Goal: Information Seeking & Learning: Learn about a topic

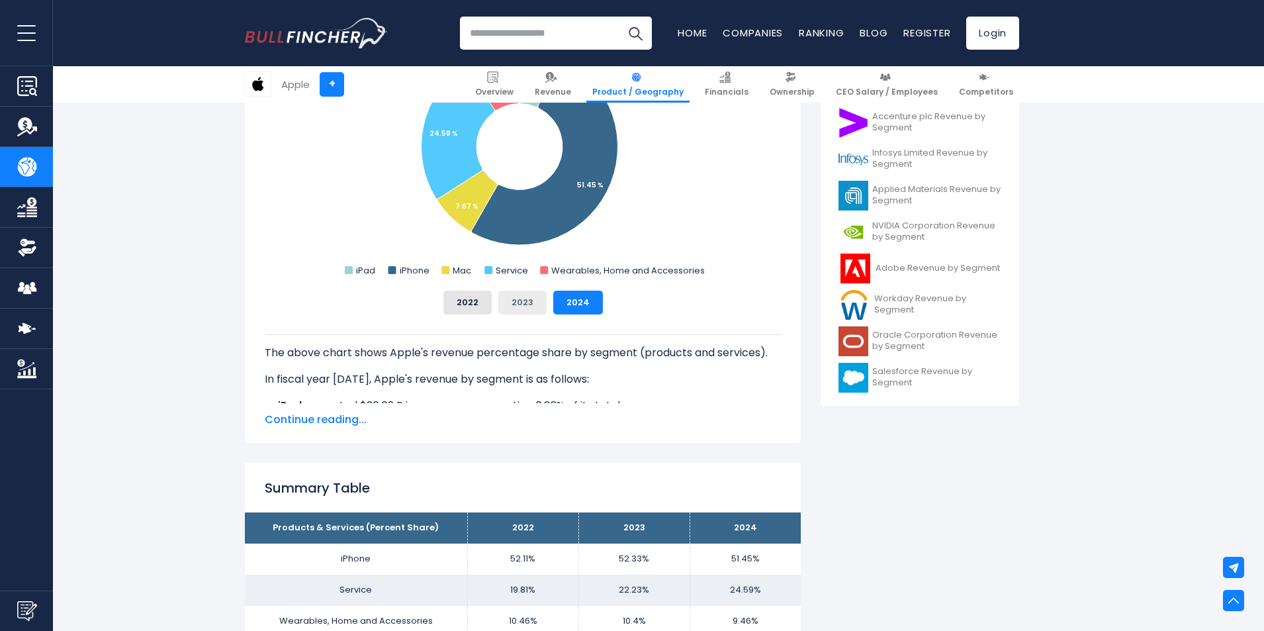
click at [518, 308] on button "2023" at bounding box center [522, 303] width 48 height 24
click at [485, 301] on button "2022" at bounding box center [467, 303] width 48 height 24
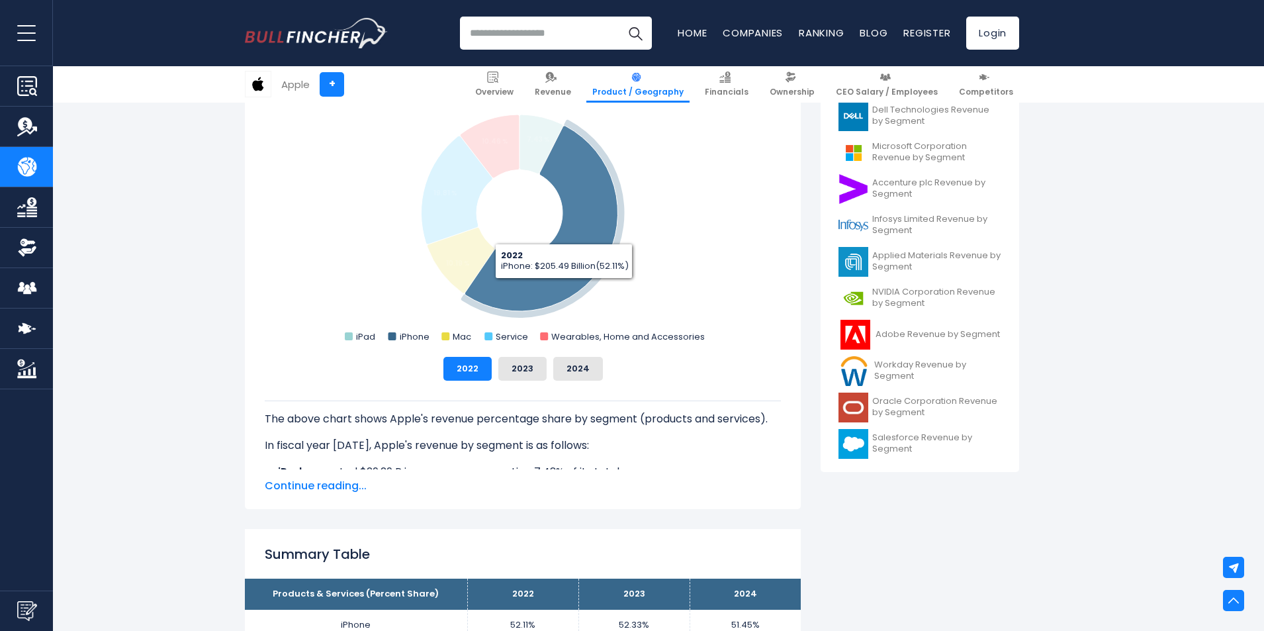
scroll to position [331, 0]
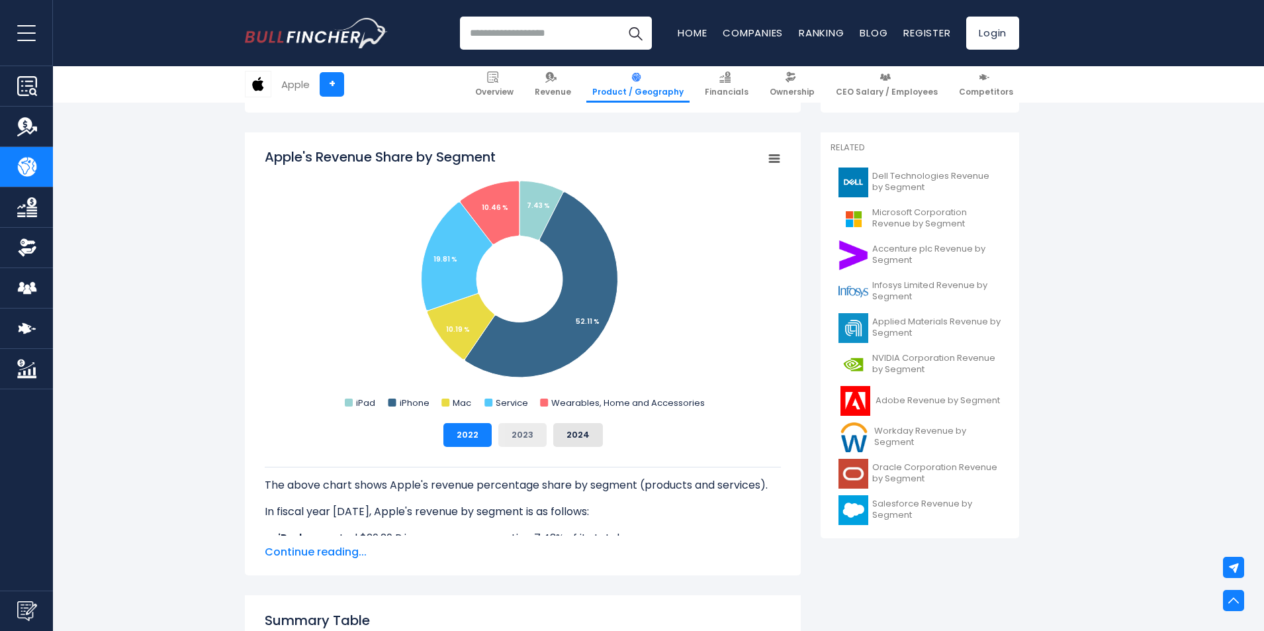
click at [518, 438] on button "2023" at bounding box center [522, 435] width 48 height 24
click at [557, 434] on button "2024" at bounding box center [578, 435] width 50 height 24
click at [533, 432] on button "2023" at bounding box center [522, 435] width 48 height 24
click at [486, 434] on button "2022" at bounding box center [467, 435] width 48 height 24
click at [511, 434] on button "2023" at bounding box center [522, 435] width 48 height 24
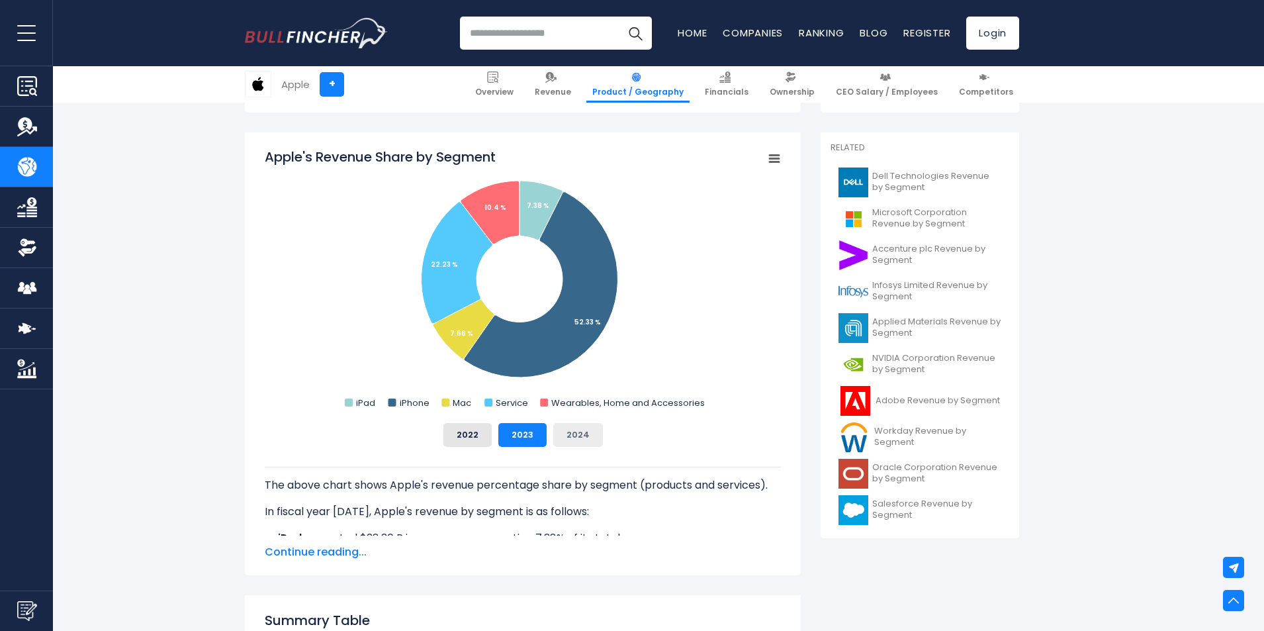
click at [565, 433] on button "2024" at bounding box center [578, 435] width 50 height 24
click at [527, 433] on button "2023" at bounding box center [522, 435] width 48 height 24
drag, startPoint x: 433, startPoint y: 434, endPoint x: 441, endPoint y: 434, distance: 8.6
click at [439, 434] on div "2022 2023 2024" at bounding box center [523, 435] width 516 height 24
click at [455, 432] on button "2022" at bounding box center [467, 435] width 48 height 24
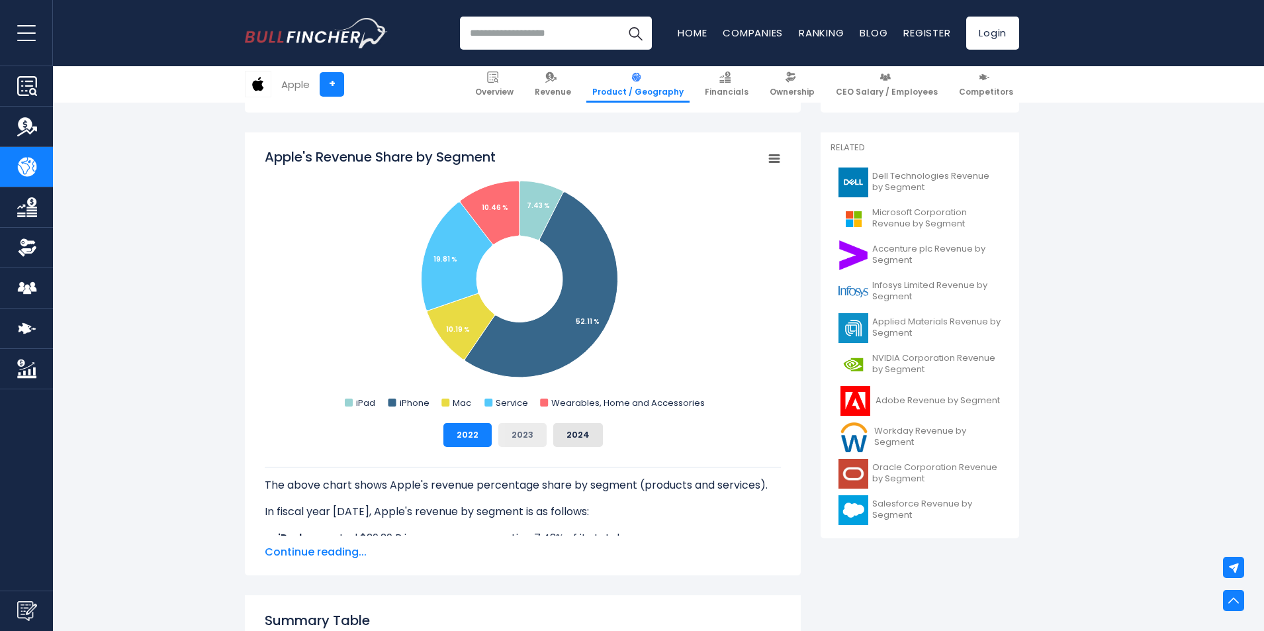
click at [511, 434] on button "2023" at bounding box center [522, 435] width 48 height 24
click at [558, 430] on button "2024" at bounding box center [578, 435] width 50 height 24
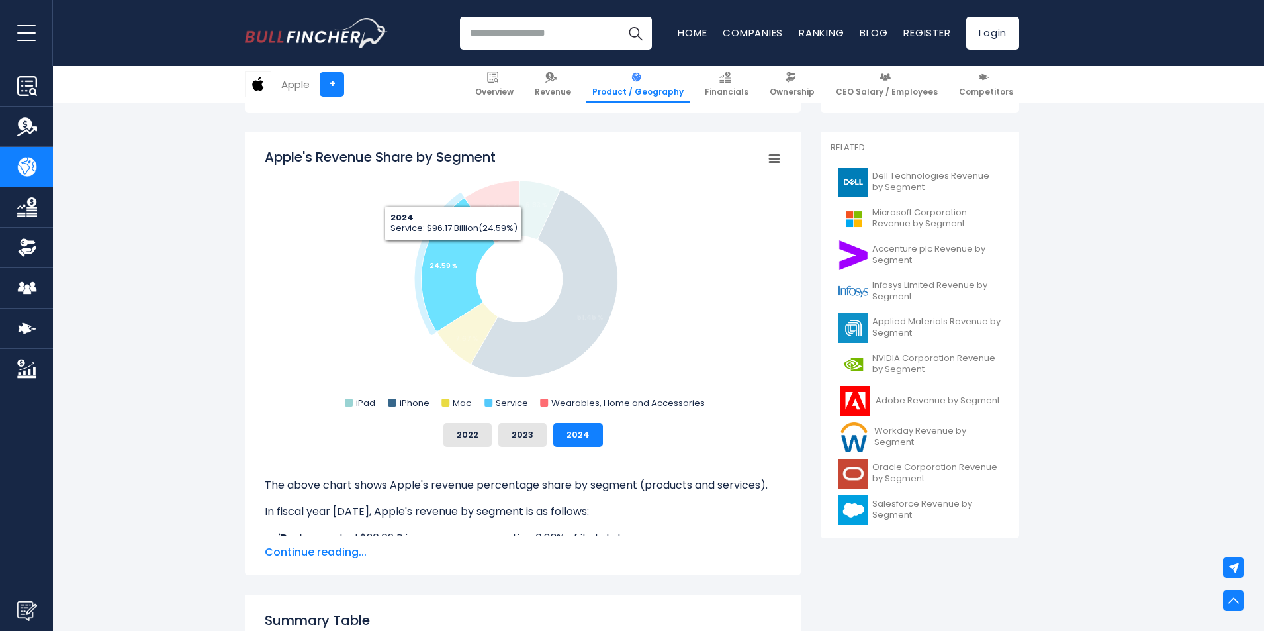
click at [452, 251] on icon "Apple's Revenue Share by Segment" at bounding box center [458, 265] width 73 height 133
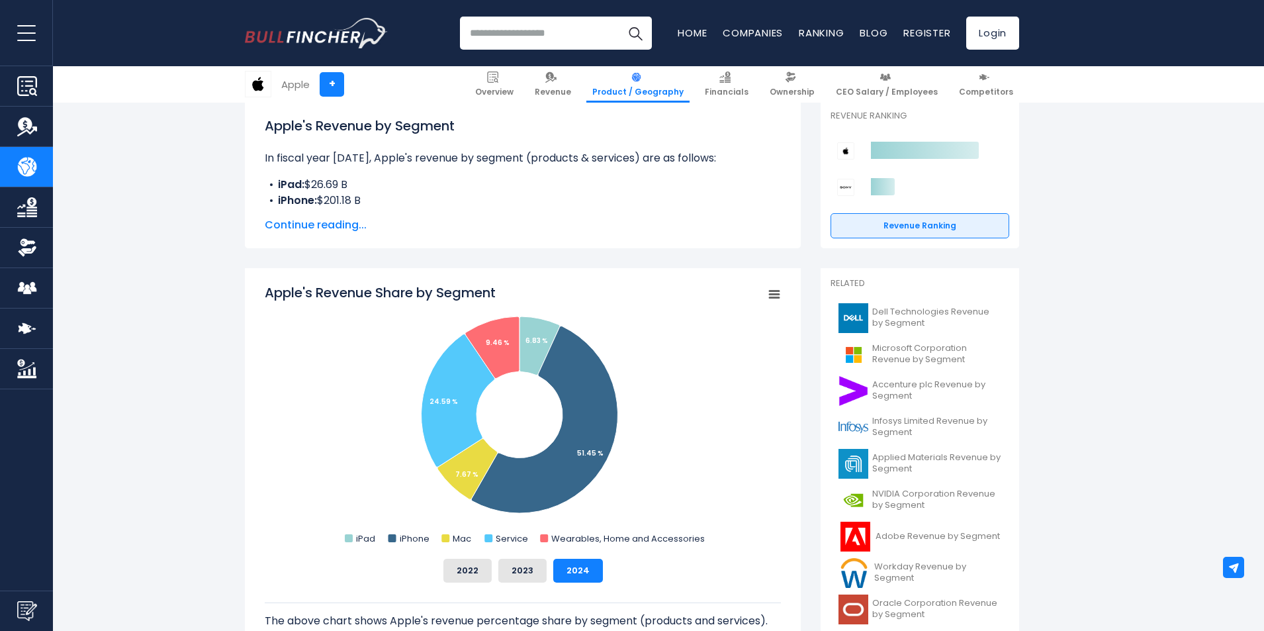
scroll to position [331, 0]
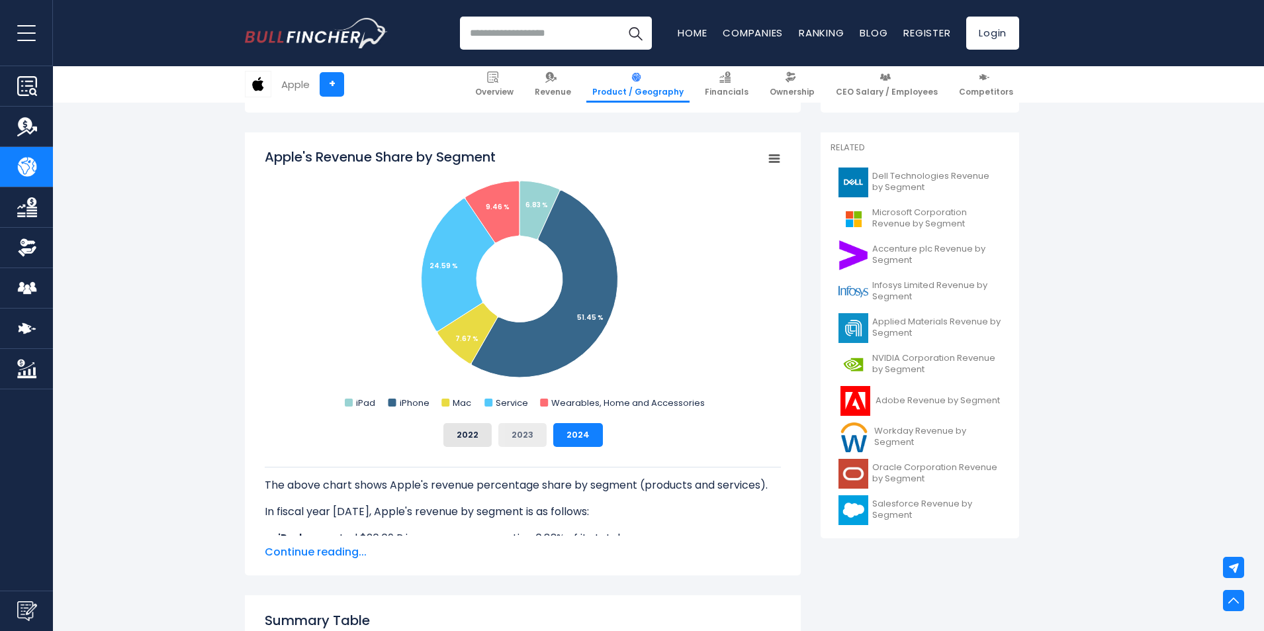
click at [530, 433] on button "2023" at bounding box center [522, 435] width 48 height 24
click at [477, 439] on button "2022" at bounding box center [467, 435] width 48 height 24
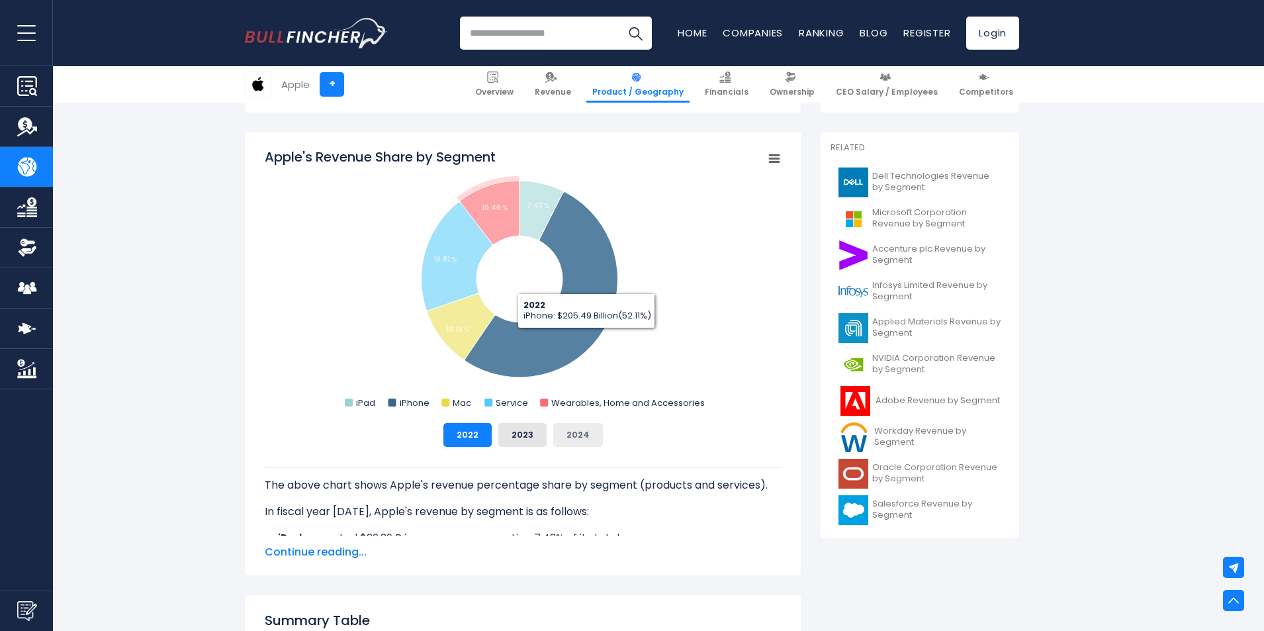
click at [583, 443] on button "2024" at bounding box center [578, 435] width 50 height 24
